Goal: Task Accomplishment & Management: Manage account settings

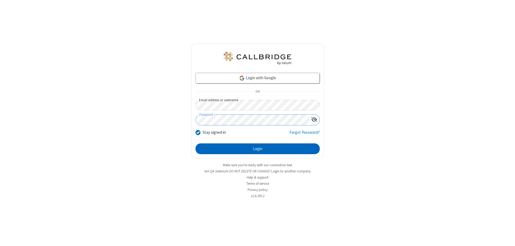
click at [257, 149] on button "Login" at bounding box center [257, 148] width 124 height 11
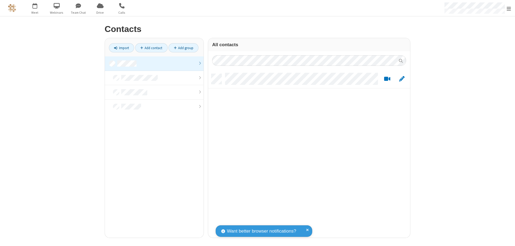
scroll to position [164, 198]
click at [151, 48] on link "Add contact" at bounding box center [151, 47] width 32 height 9
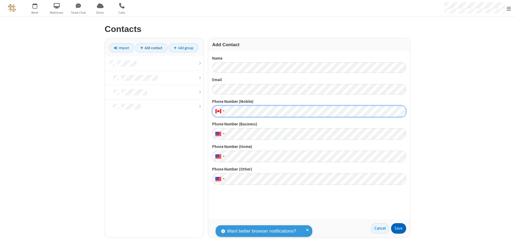
click at [398, 228] on button "Save" at bounding box center [398, 228] width 15 height 11
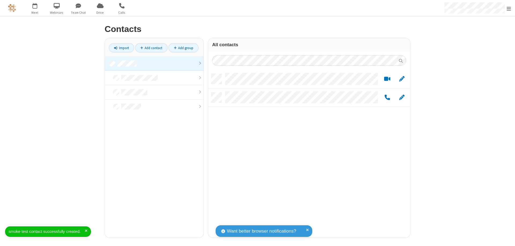
scroll to position [164, 198]
